Goal: Transaction & Acquisition: Purchase product/service

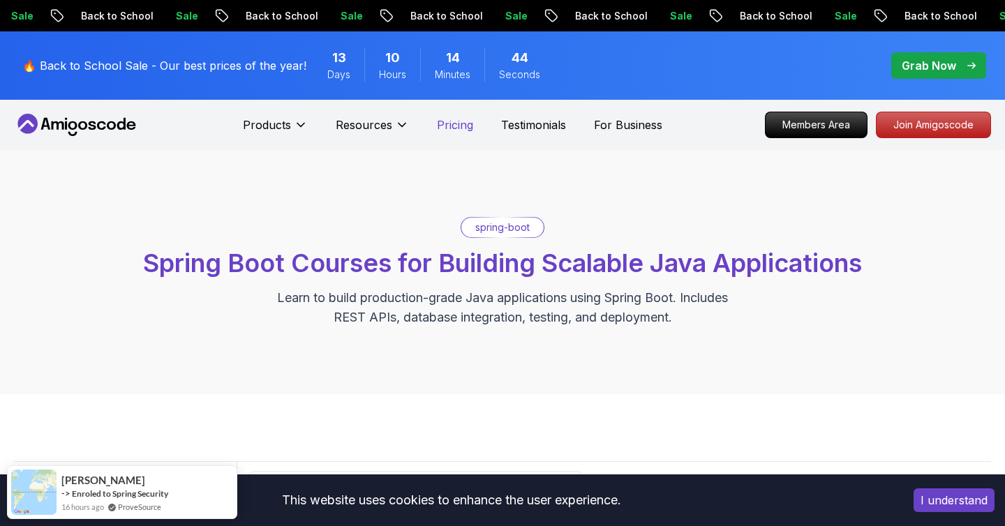
click at [456, 127] on p "Pricing" at bounding box center [455, 125] width 36 height 17
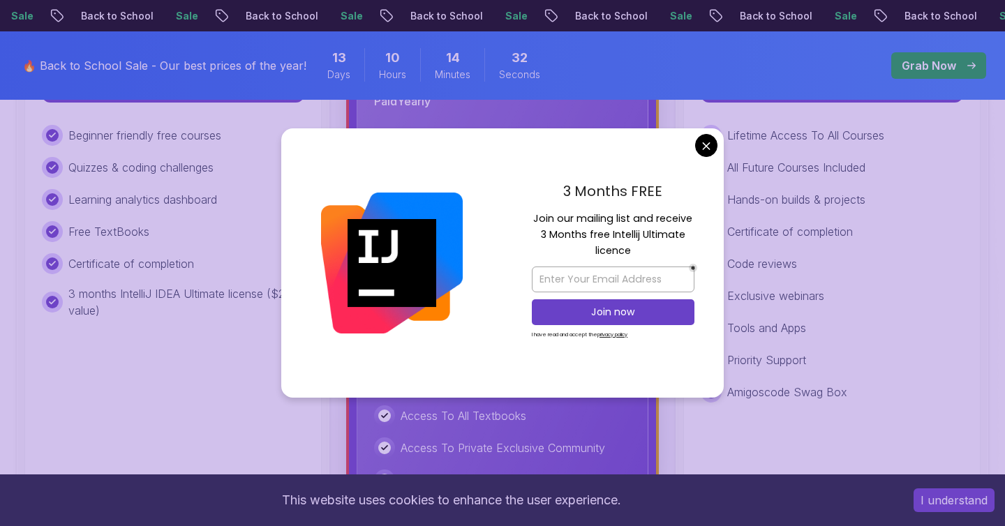
scroll to position [559, 0]
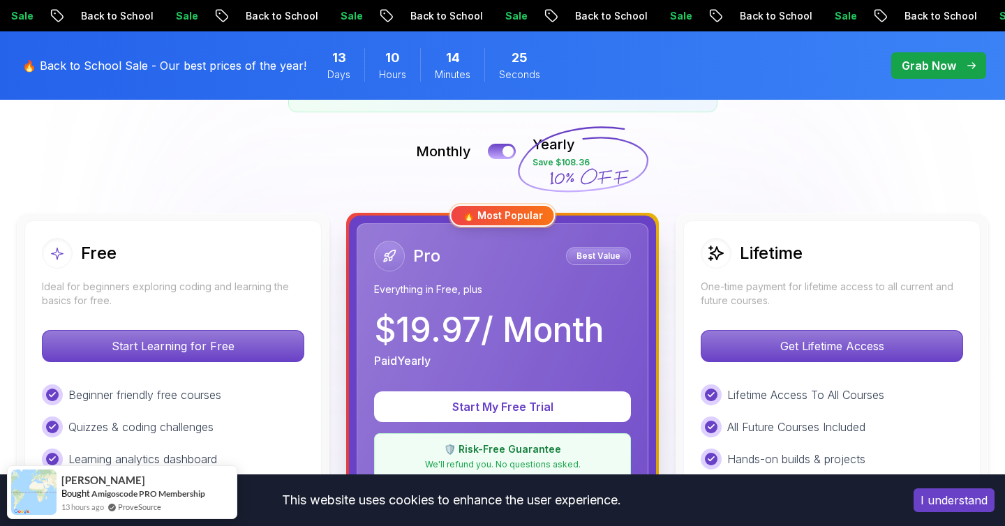
scroll to position [297, 0]
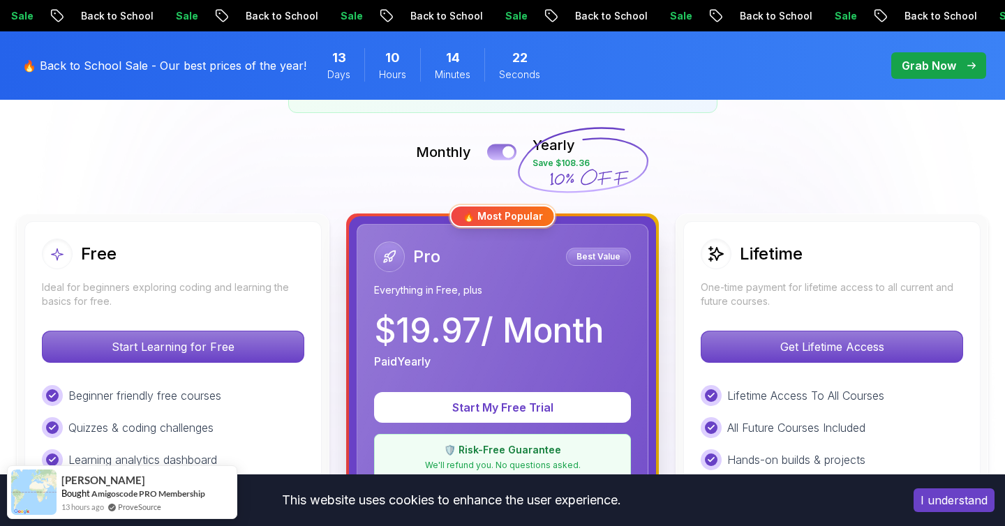
click at [495, 151] on button at bounding box center [501, 152] width 29 height 16
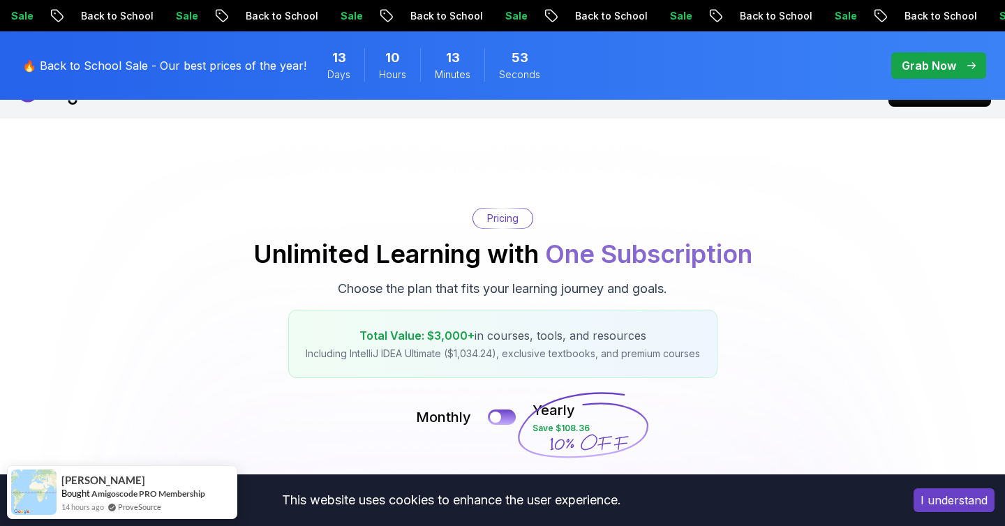
scroll to position [0, 0]
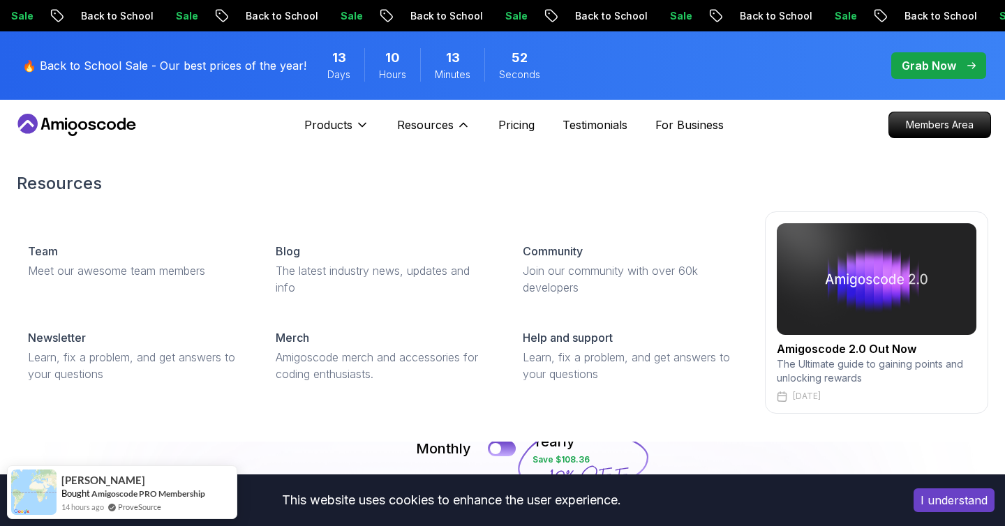
click at [421, 116] on div "Resources Resources Team Meet our awesome team members Blog The latest industry…" at bounding box center [433, 125] width 73 height 28
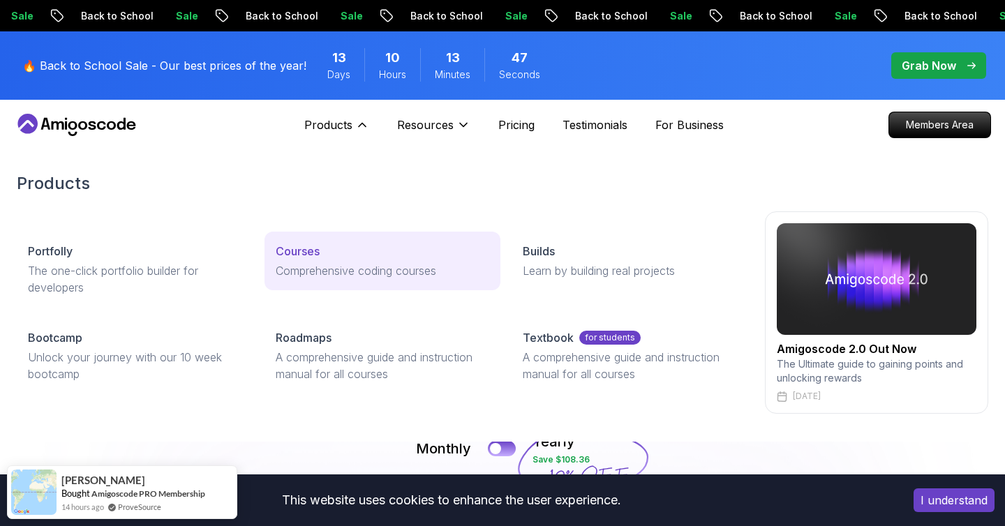
click at [296, 253] on p "Courses" at bounding box center [298, 251] width 44 height 17
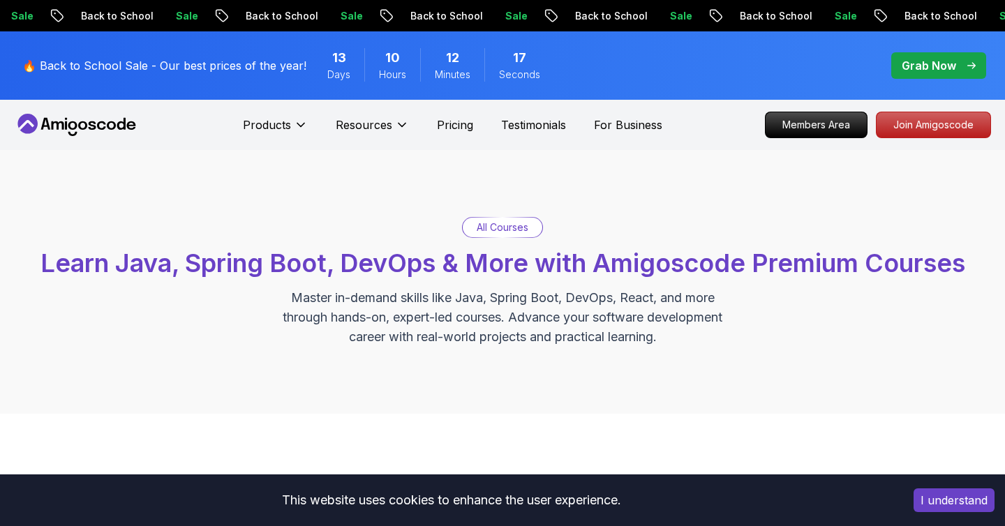
click at [503, 228] on p "All Courses" at bounding box center [503, 228] width 52 height 14
click at [915, 70] on p "Grab Now" at bounding box center [929, 65] width 54 height 17
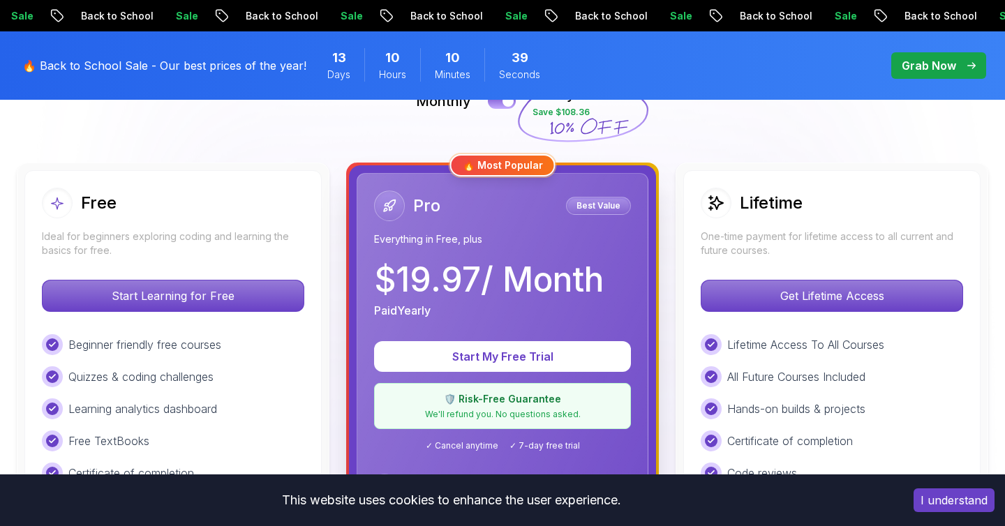
scroll to position [313, 0]
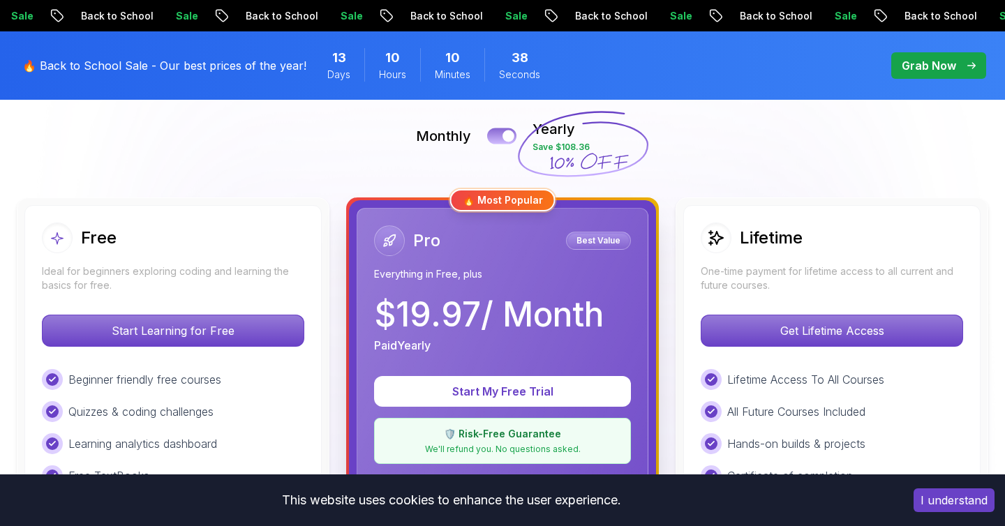
click at [502, 134] on div at bounding box center [508, 136] width 12 height 12
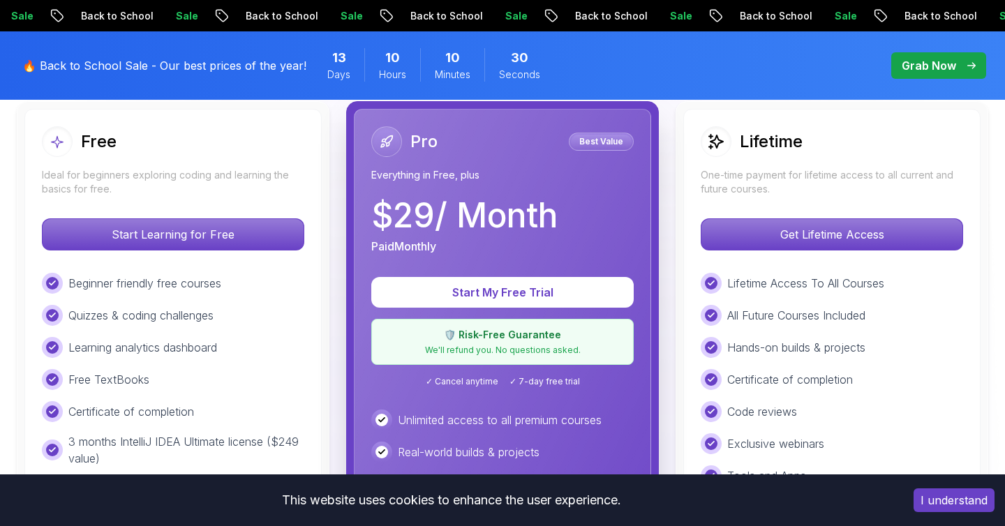
scroll to position [447, 0]
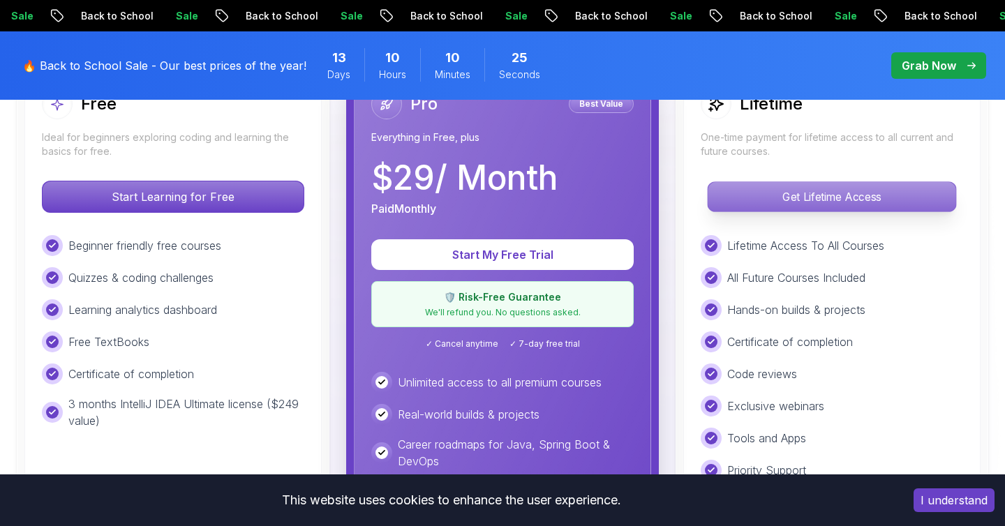
click at [790, 195] on p "Get Lifetime Access" at bounding box center [832, 196] width 248 height 29
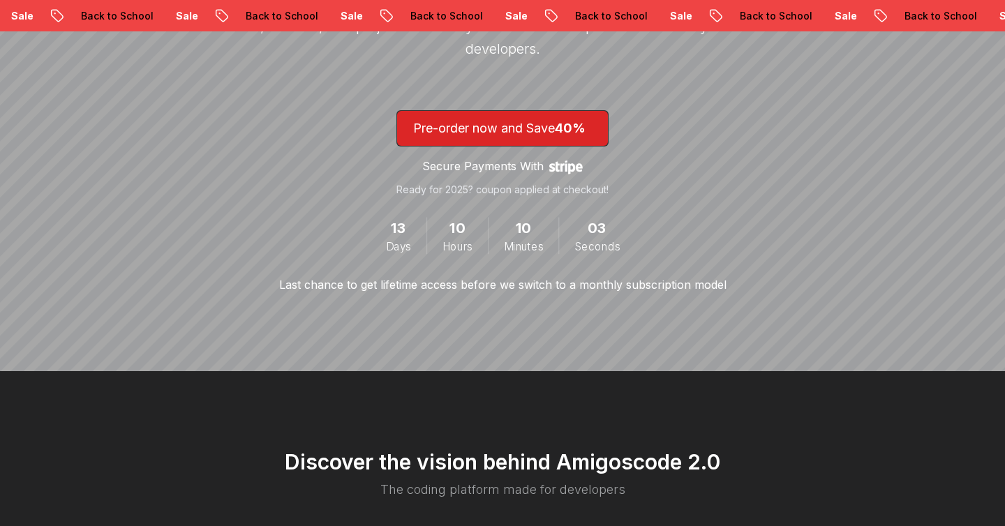
scroll to position [348, 0]
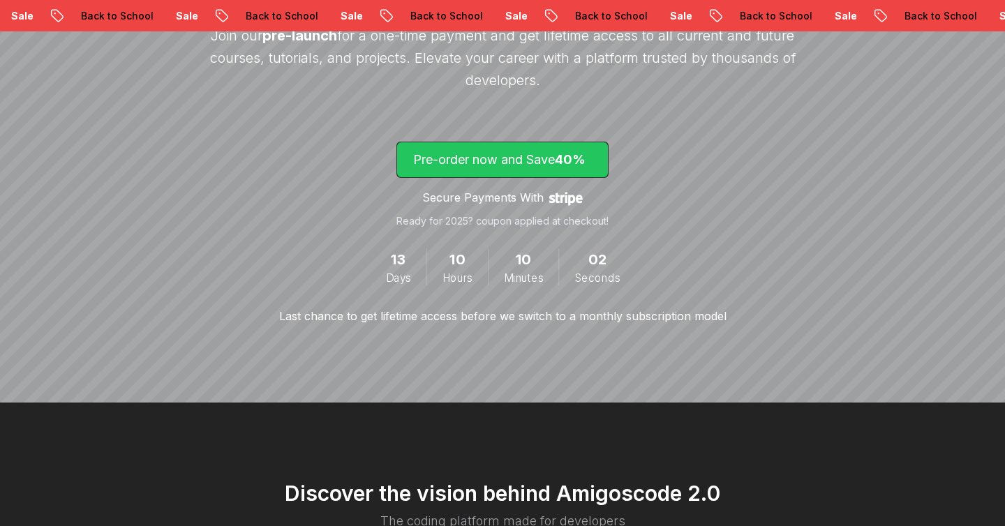
click at [566, 165] on span "40%" at bounding box center [570, 159] width 31 height 15
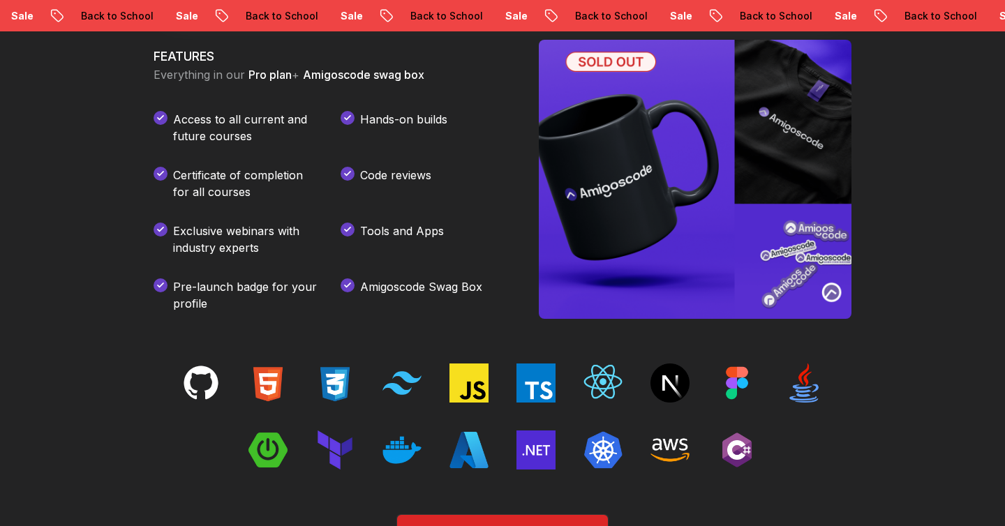
scroll to position [1960, 0]
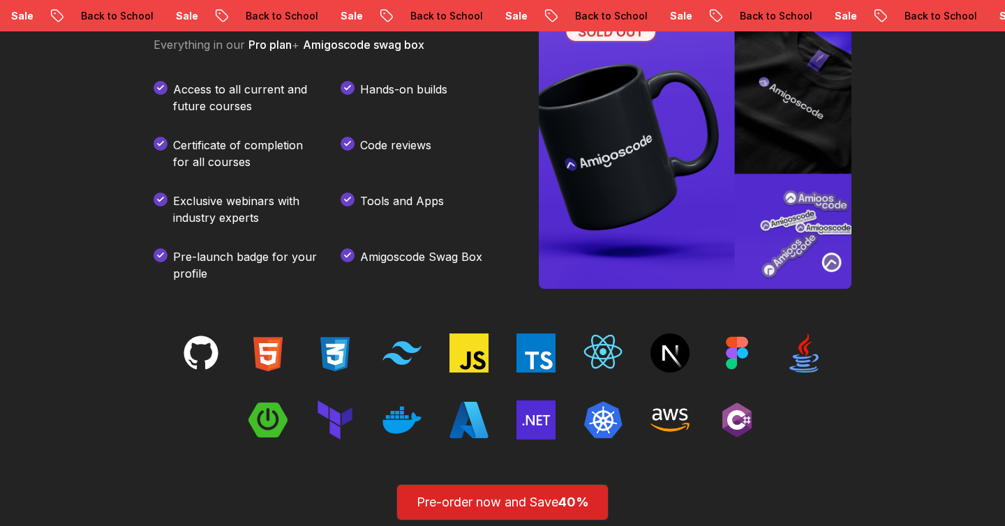
click at [567, 167] on img at bounding box center [695, 149] width 313 height 279
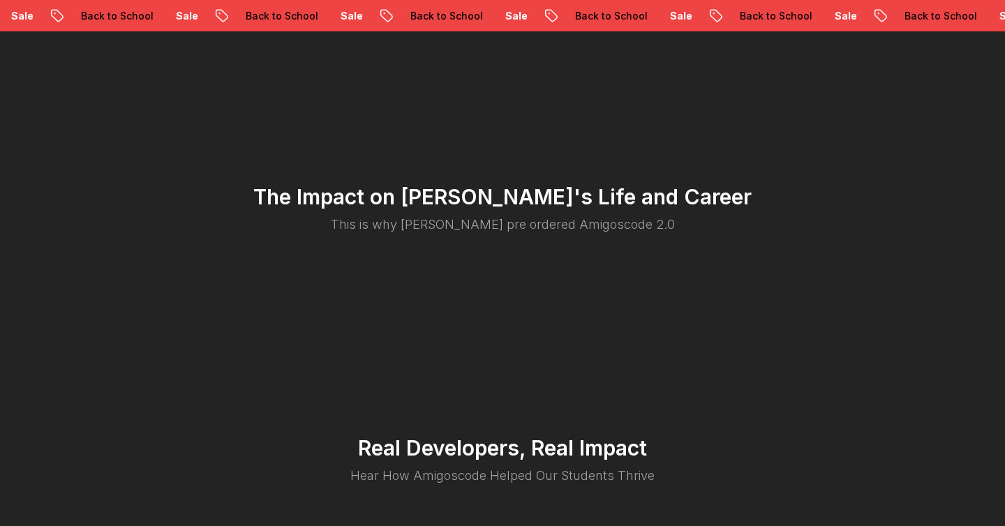
scroll to position [2919, 0]
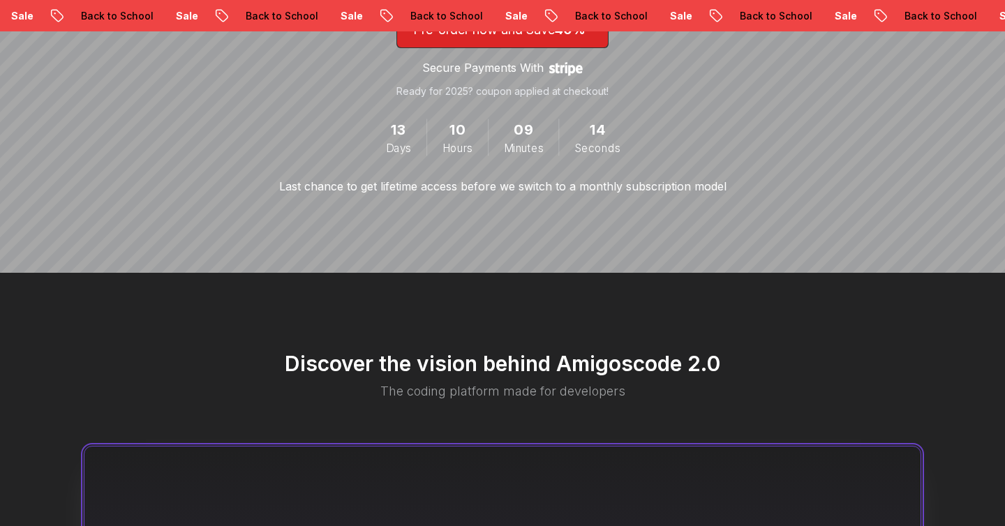
scroll to position [348, 0]
